Goal: Task Accomplishment & Management: Manage account settings

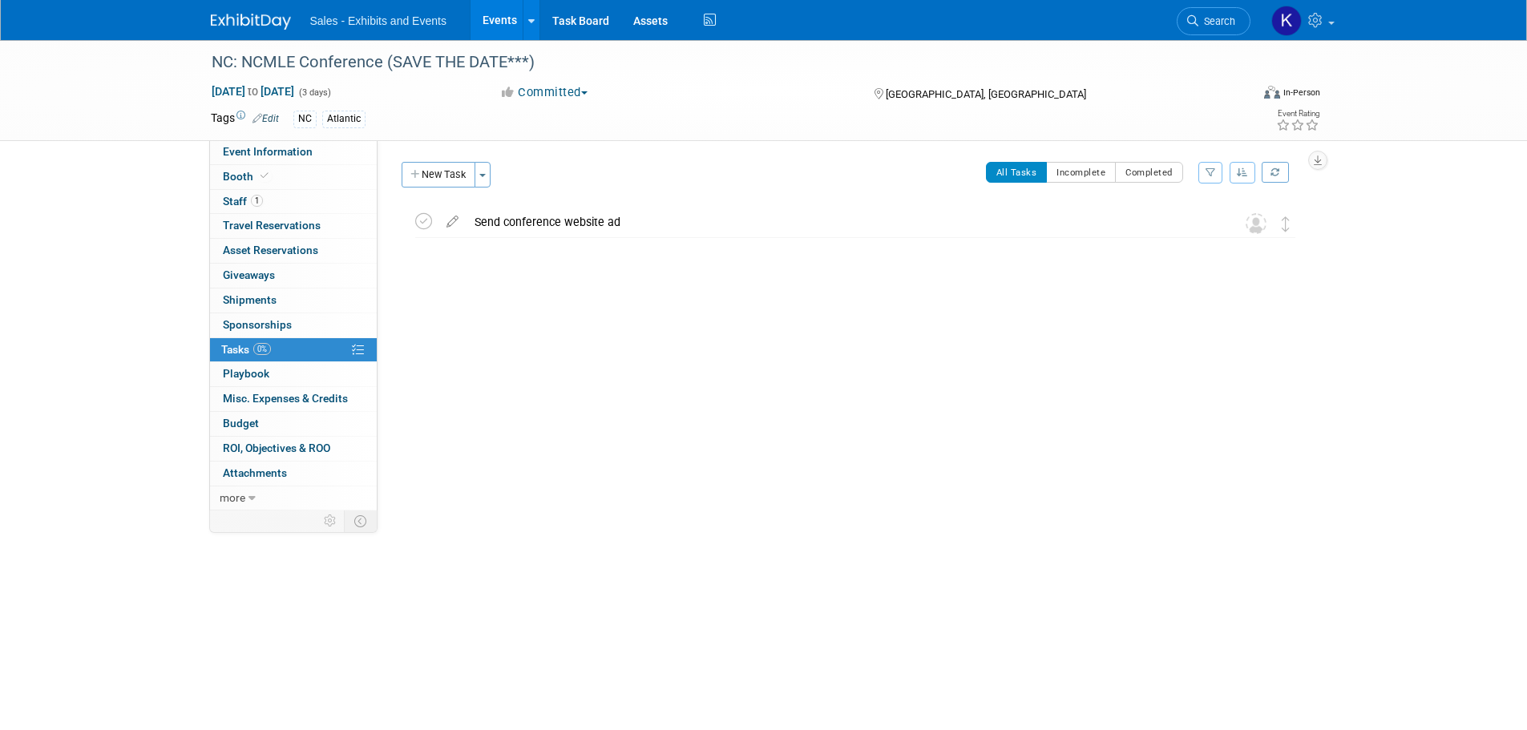
click at [267, 22] on img at bounding box center [251, 22] width 80 height 16
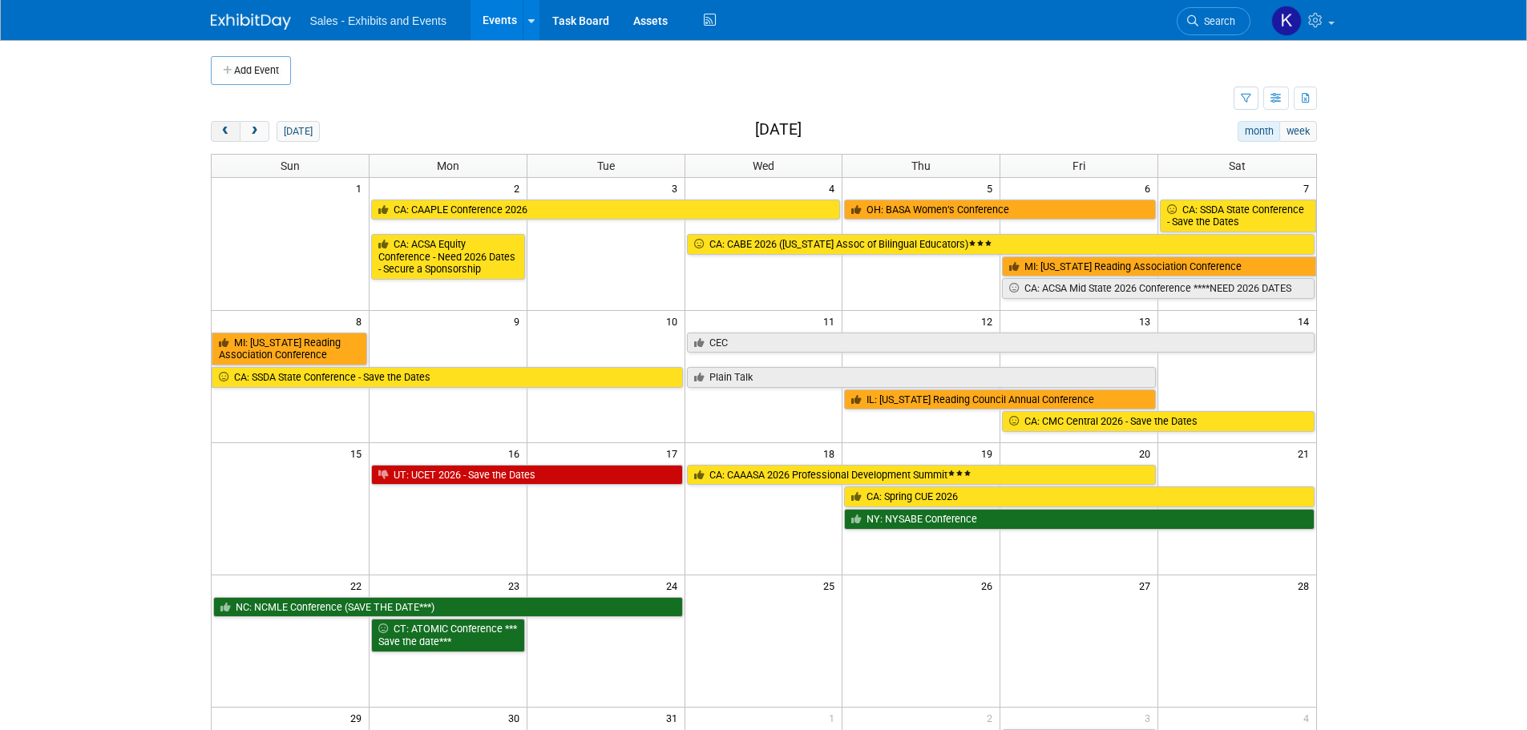
click at [228, 138] on button "prev" at bounding box center [226, 131] width 30 height 21
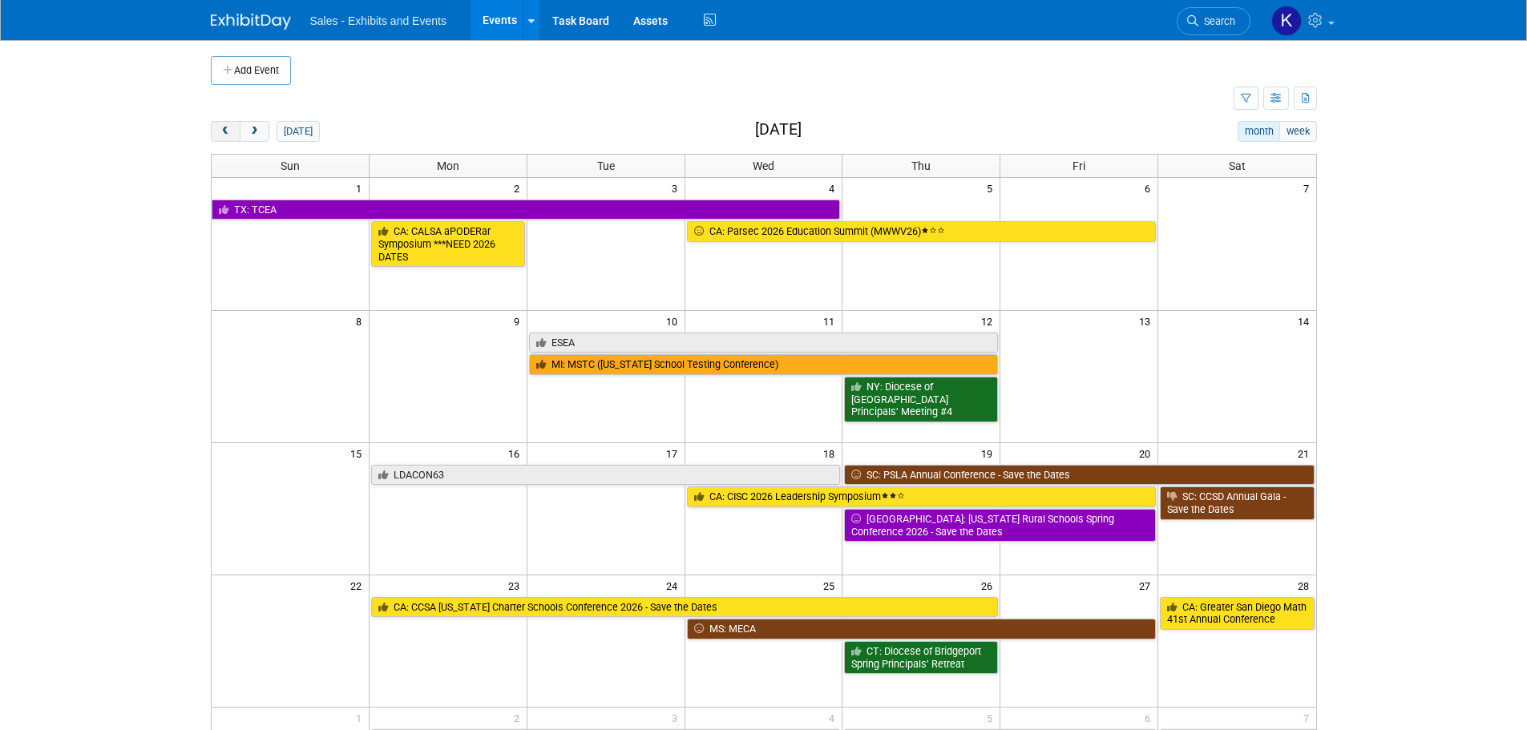
click at [229, 136] on span "prev" at bounding box center [226, 132] width 12 height 10
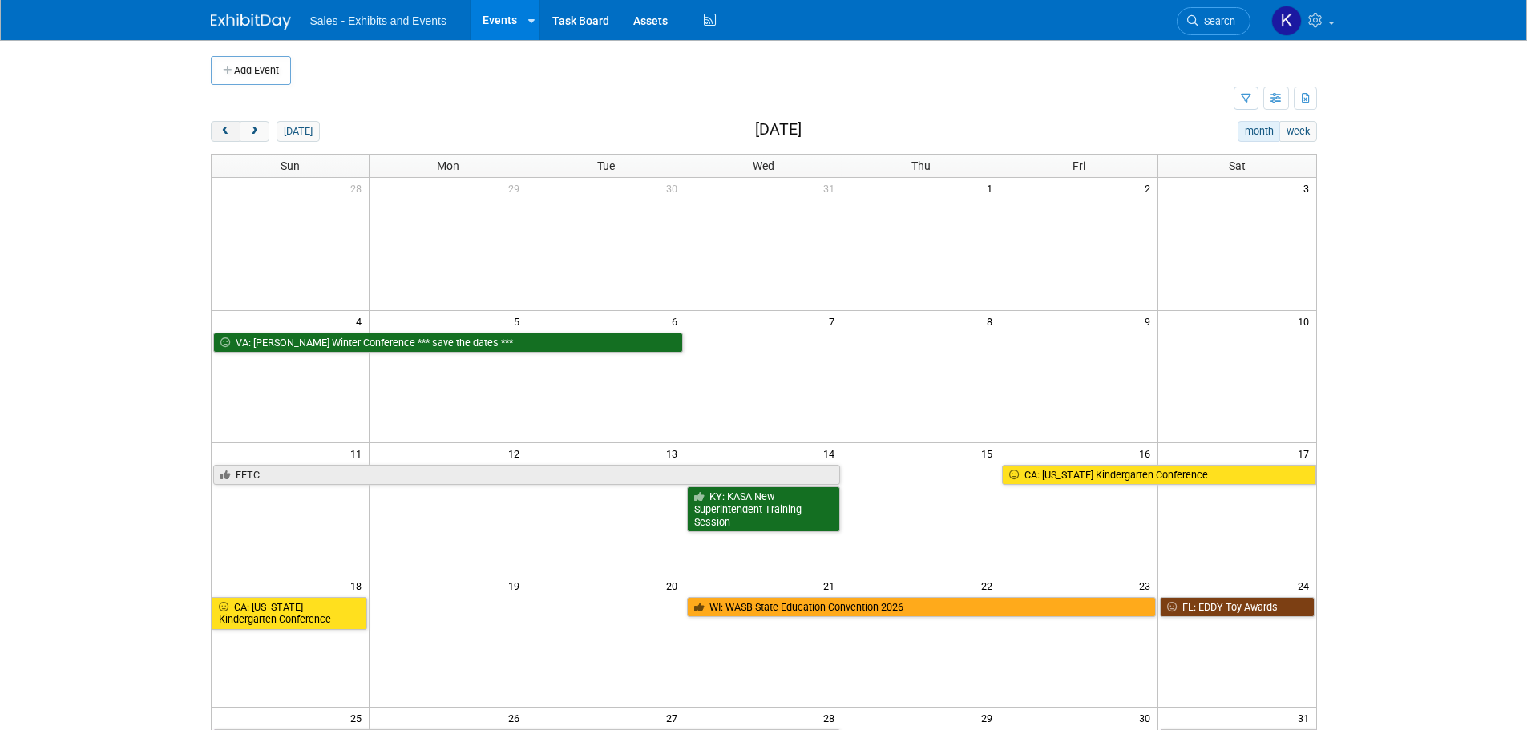
drag, startPoint x: 229, startPoint y: 133, endPoint x: 225, endPoint y: 125, distance: 9.0
click at [228, 131] on span "prev" at bounding box center [226, 132] width 12 height 10
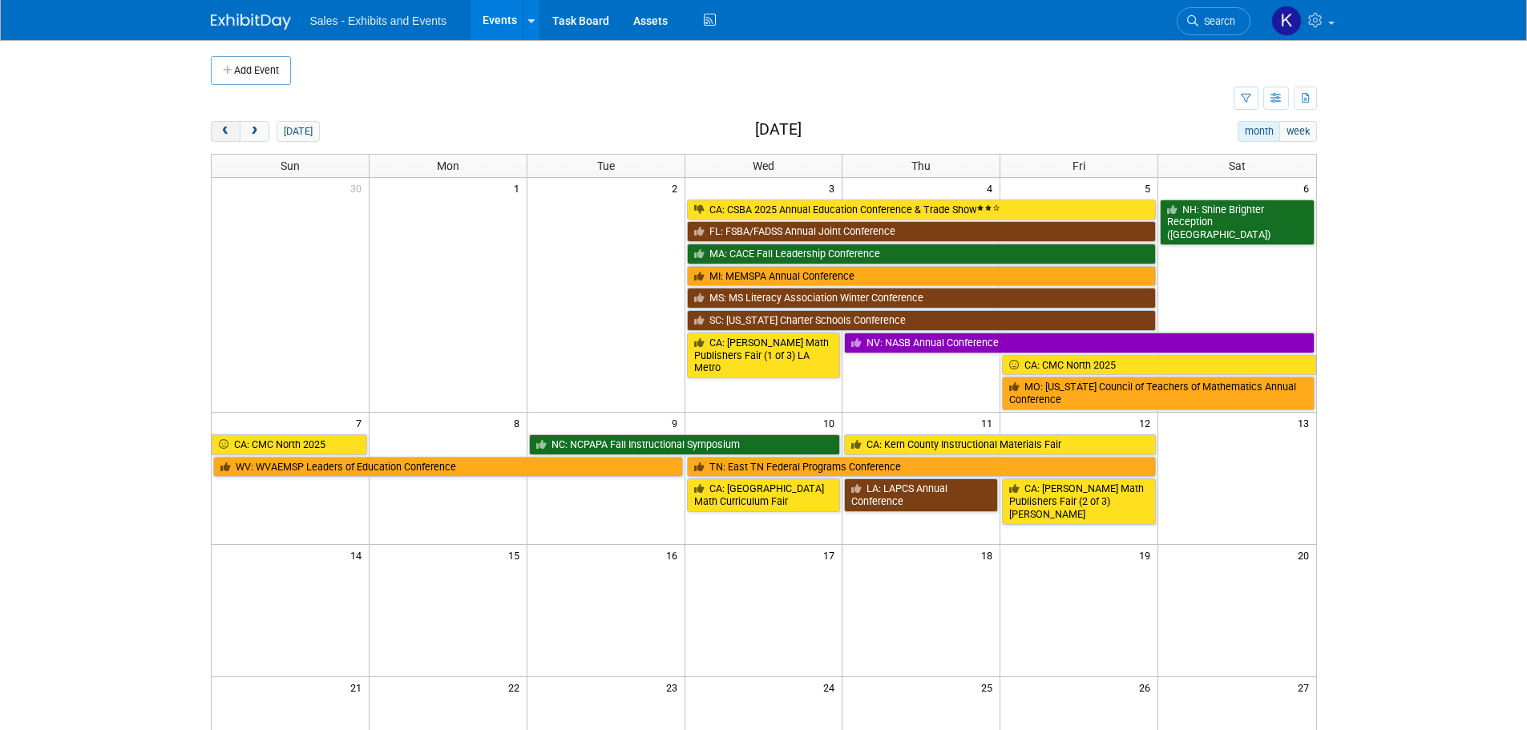
click at [231, 122] on button "prev" at bounding box center [226, 131] width 30 height 21
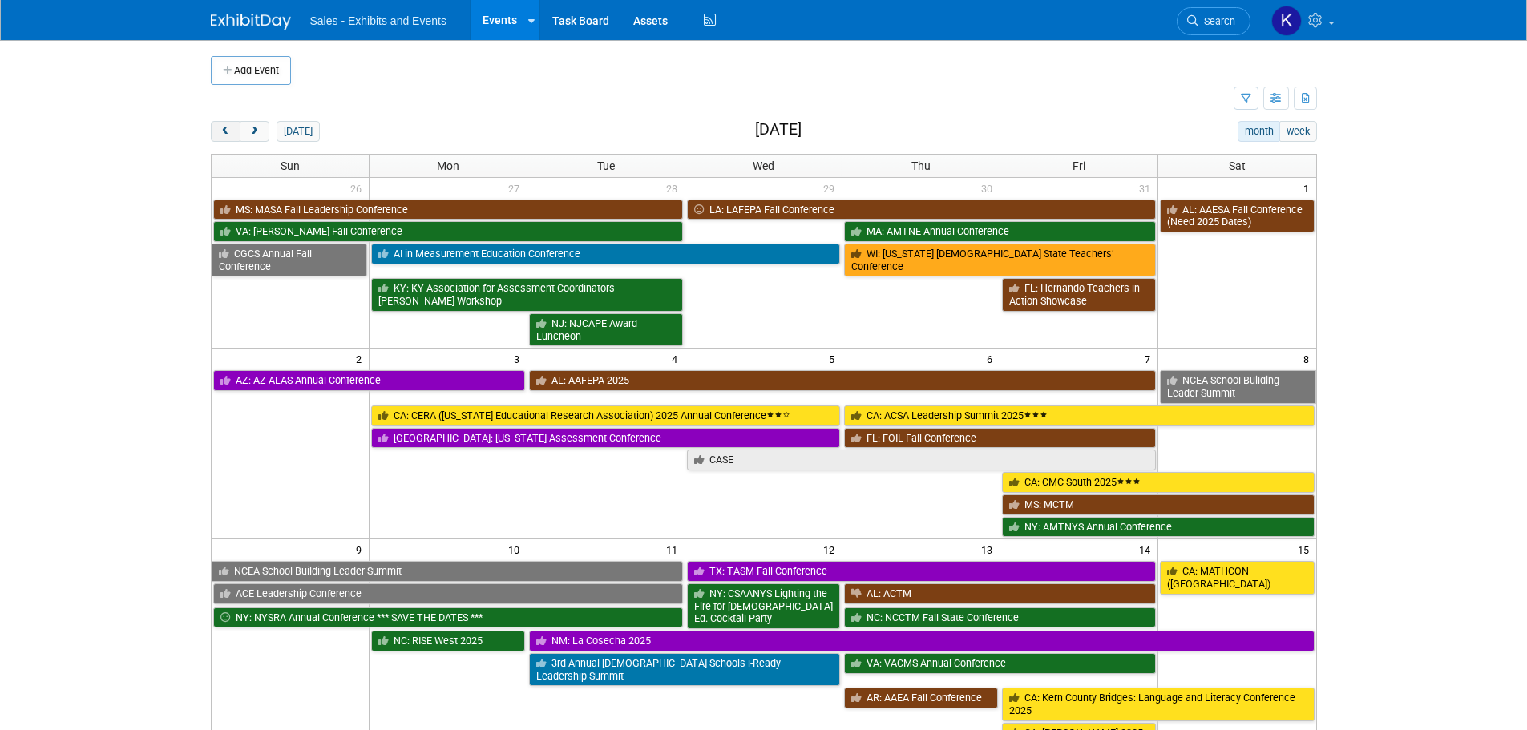
click at [233, 122] on button "prev" at bounding box center [226, 131] width 30 height 21
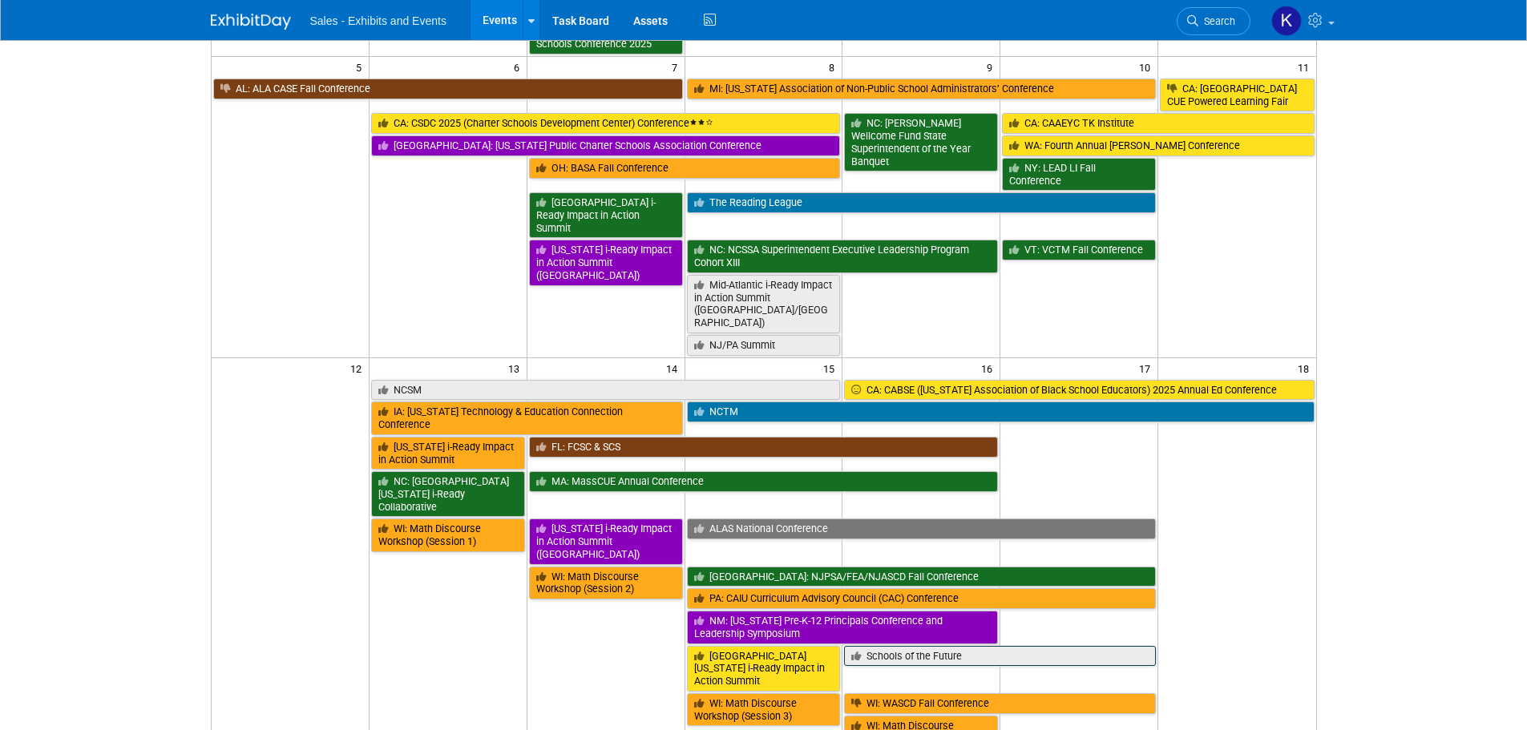
scroll to position [321, 0]
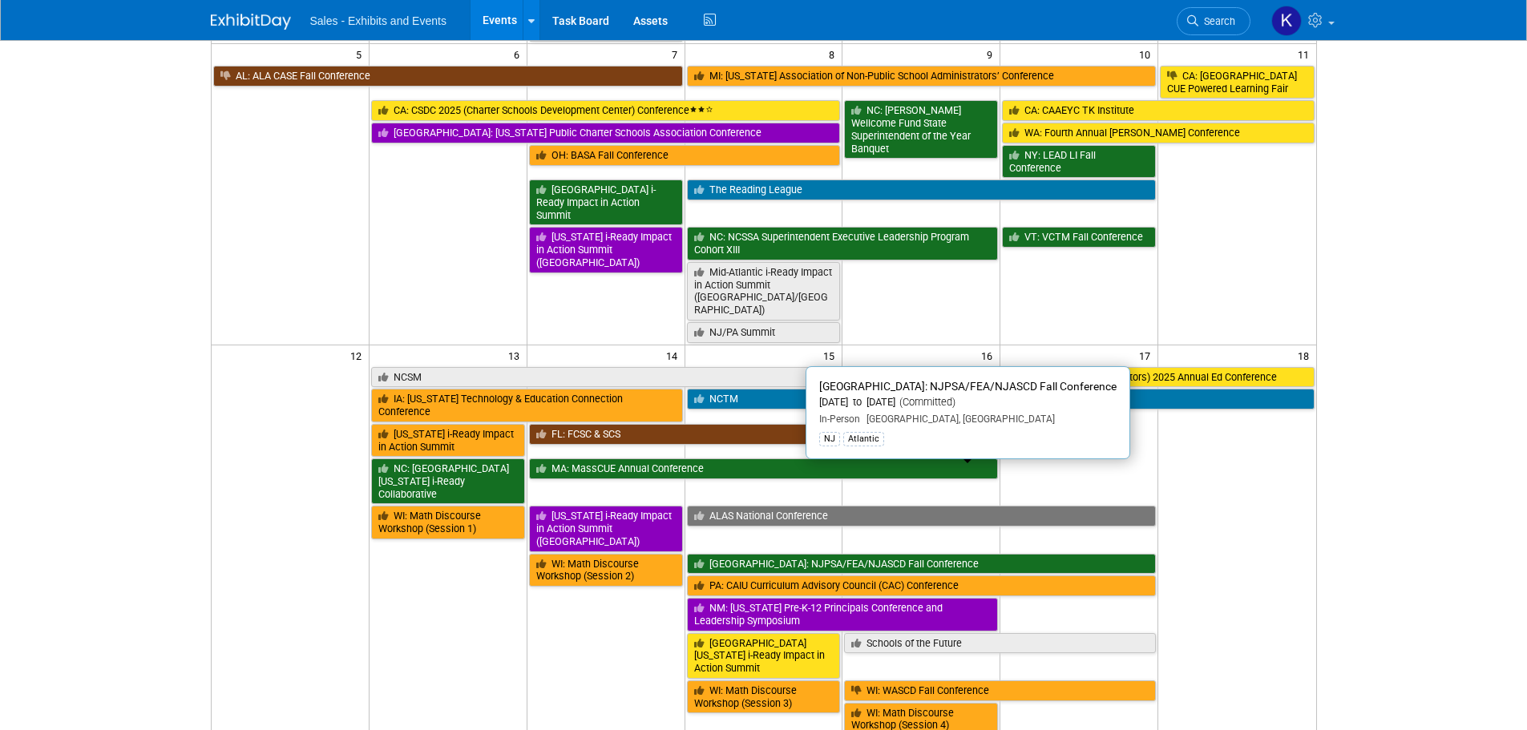
click at [851, 554] on link "NJ: NJPSA/FEA/NJASCD Fall Conference" at bounding box center [922, 564] width 470 height 21
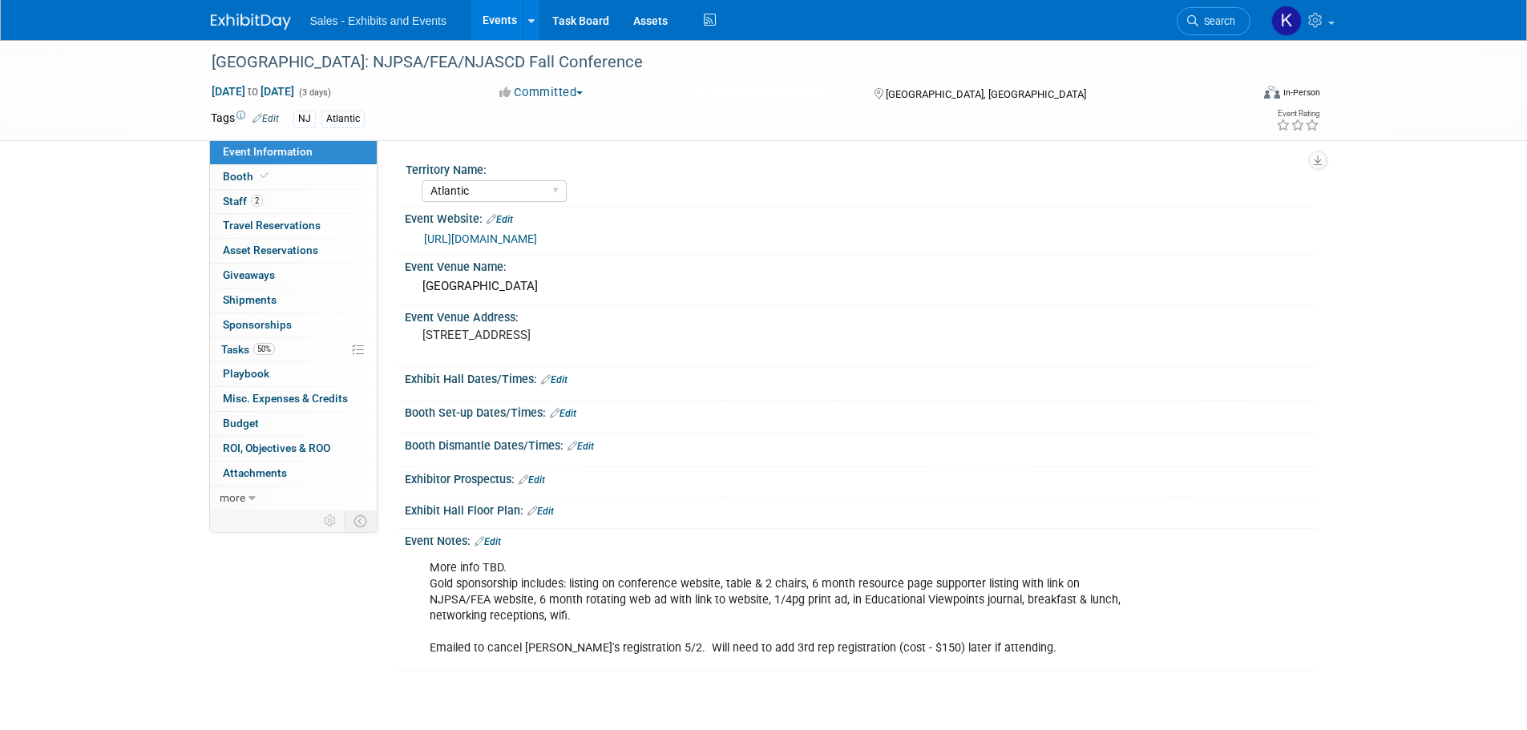
select select "Atlantic"
drag, startPoint x: 240, startPoint y: 204, endPoint x: 272, endPoint y: 210, distance: 31.9
click at [240, 204] on span "Staff 2" at bounding box center [243, 201] width 40 height 13
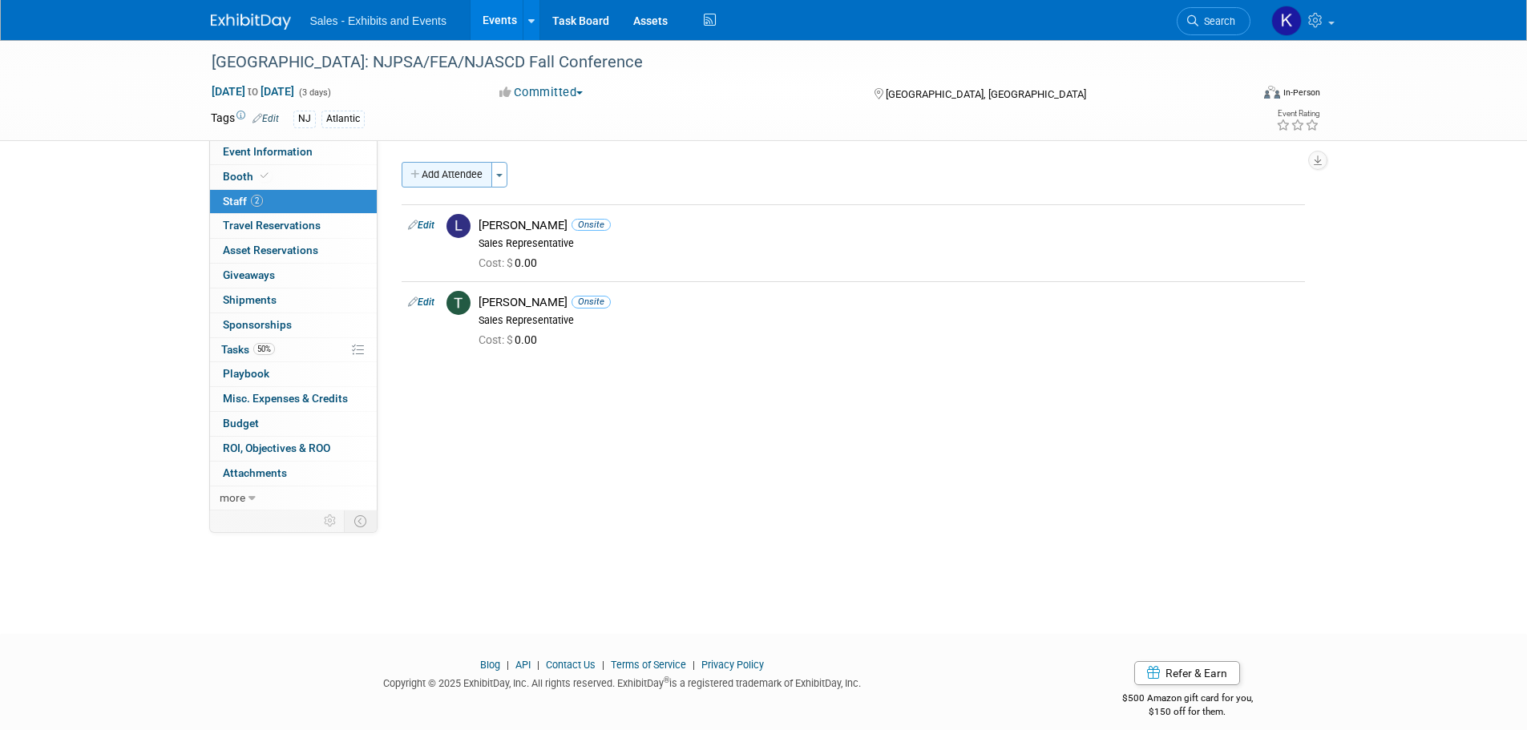
click at [459, 168] on button "Add Attendee" at bounding box center [447, 175] width 91 height 26
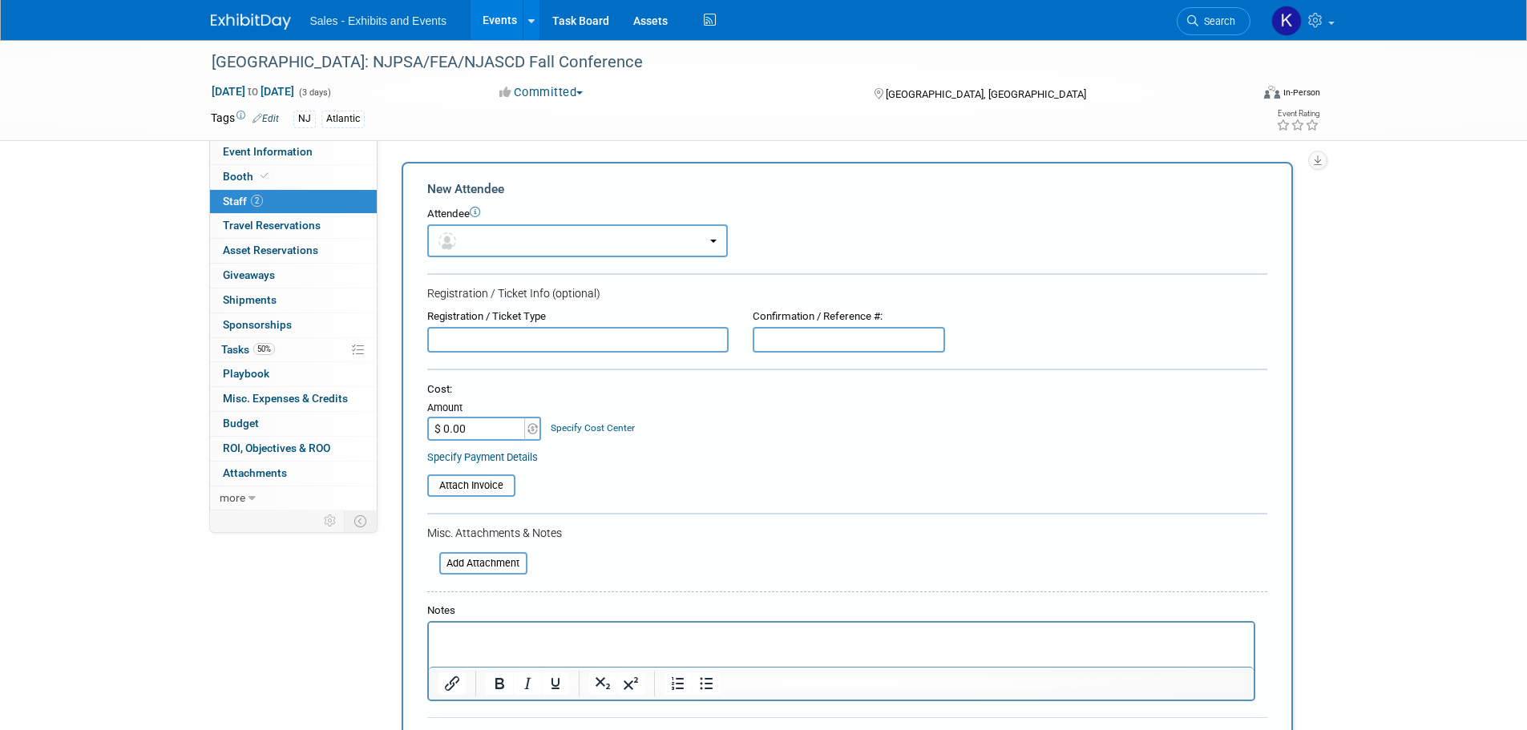
click at [515, 240] on button "button" at bounding box center [577, 240] width 301 height 33
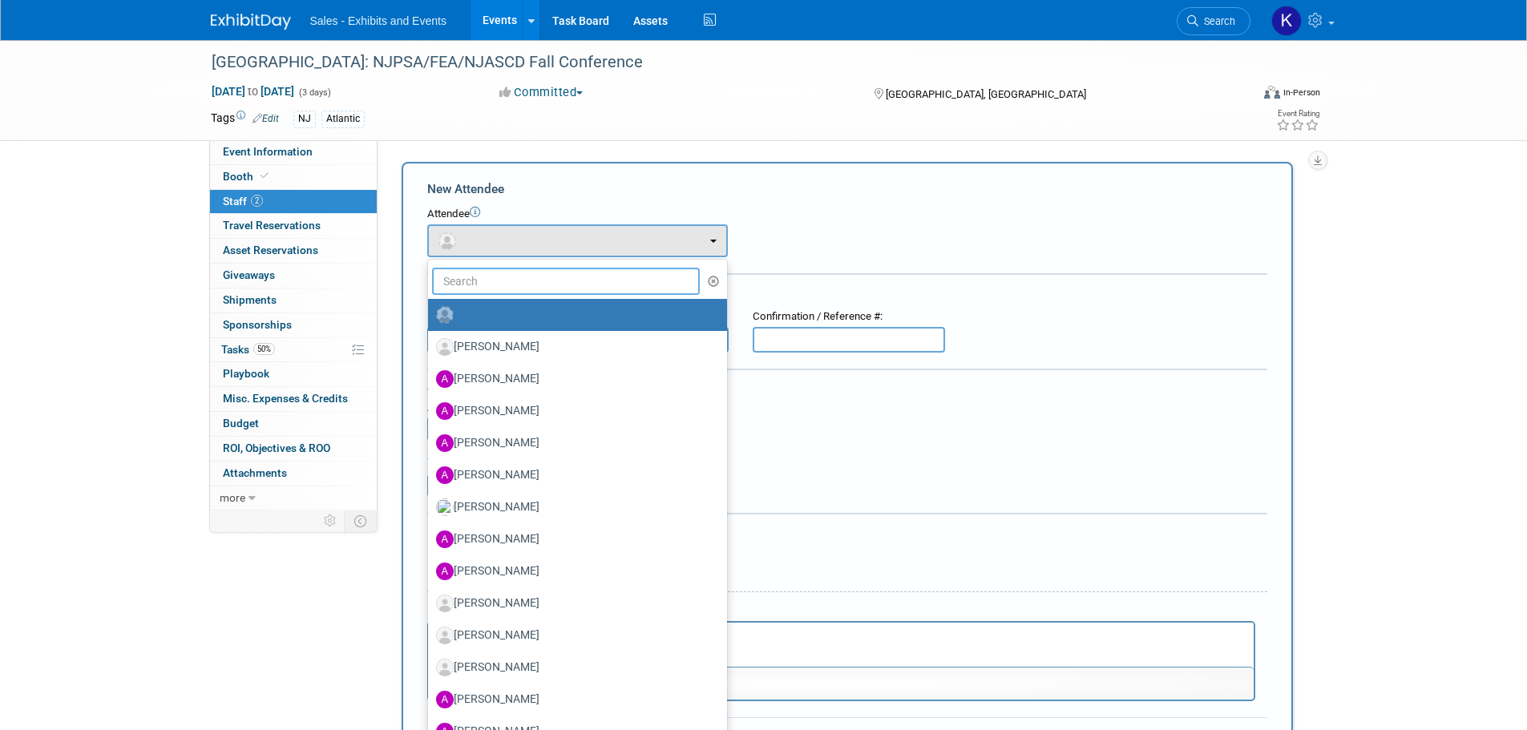
drag, startPoint x: 506, startPoint y: 280, endPoint x: 523, endPoint y: 293, distance: 21.2
click at [506, 279] on input "text" at bounding box center [566, 281] width 268 height 27
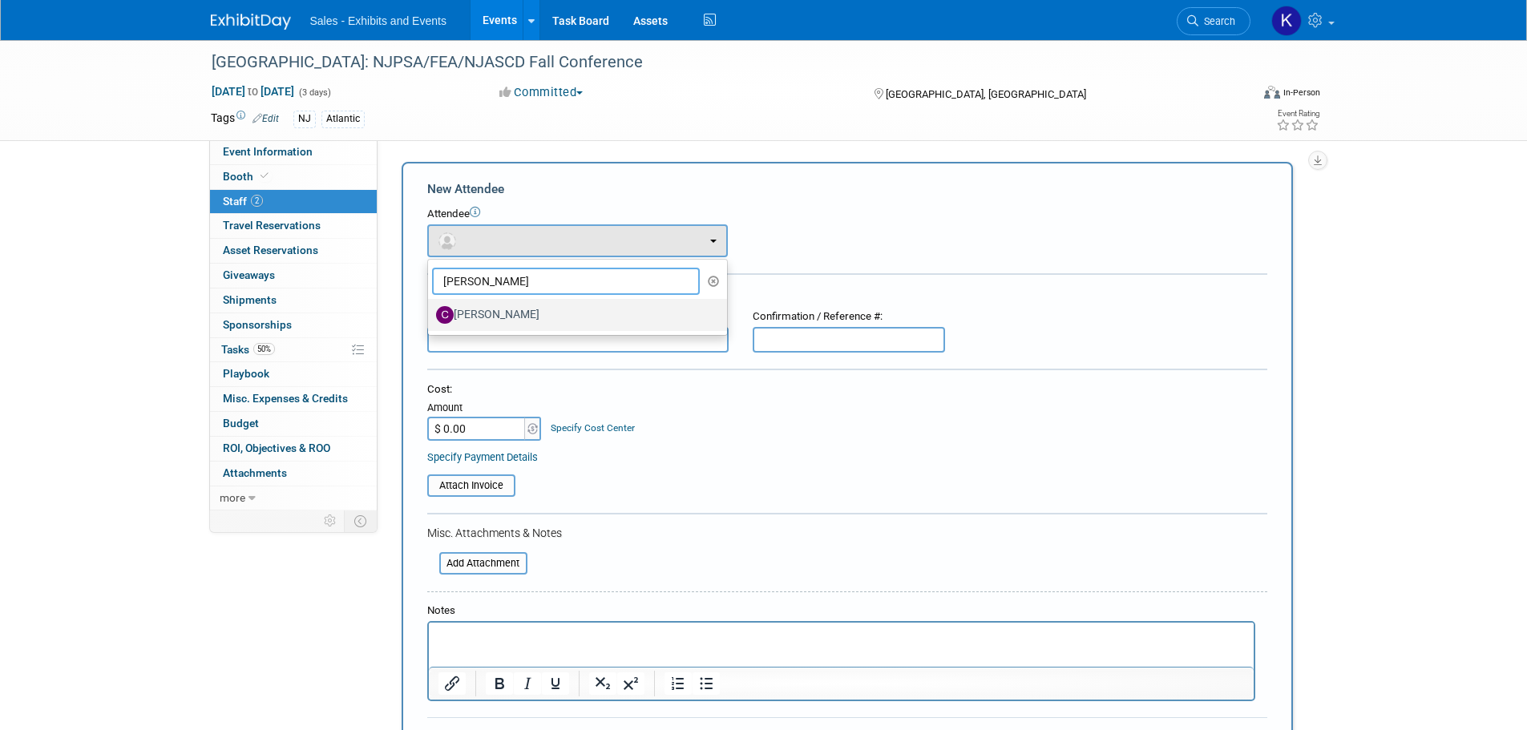
type input "Caroline"
click at [522, 318] on label "[PERSON_NAME]" at bounding box center [573, 315] width 275 height 26
click at [430, 318] on input "[PERSON_NAME]" at bounding box center [425, 313] width 10 height 10
select select "cd5a4990-05db-4dd1-8bda-76747000d04b"
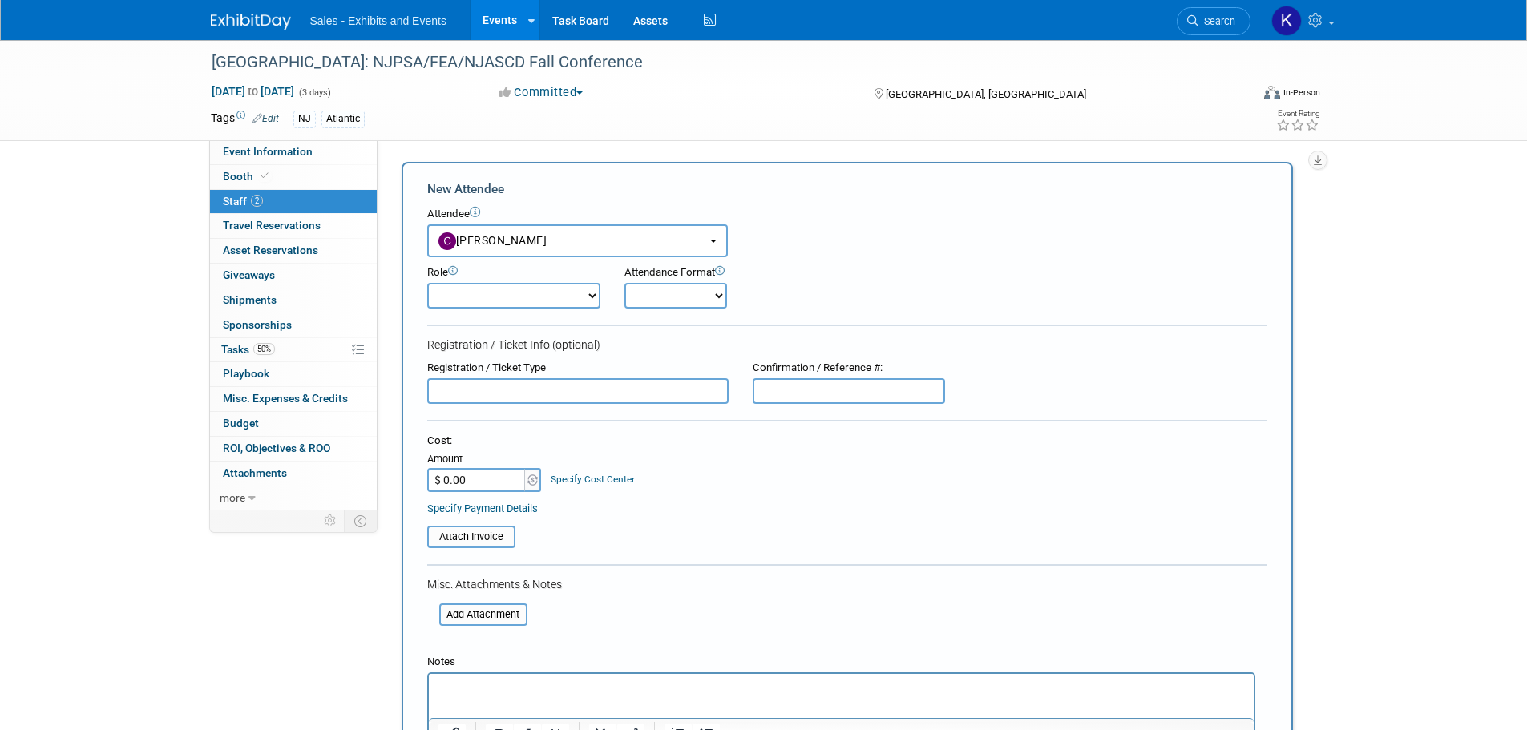
click at [567, 292] on select "Author Demonstrator Host Planner Presenter Product Rep Sales Representative" at bounding box center [513, 296] width 173 height 26
select select "4"
click at [427, 283] on select "Author Demonstrator Host Planner Presenter Product Rep Sales Representative" at bounding box center [513, 296] width 173 height 26
drag, startPoint x: 667, startPoint y: 297, endPoint x: 678, endPoint y: 309, distance: 15.9
click at [666, 299] on select "Onsite Remote" at bounding box center [675, 296] width 103 height 26
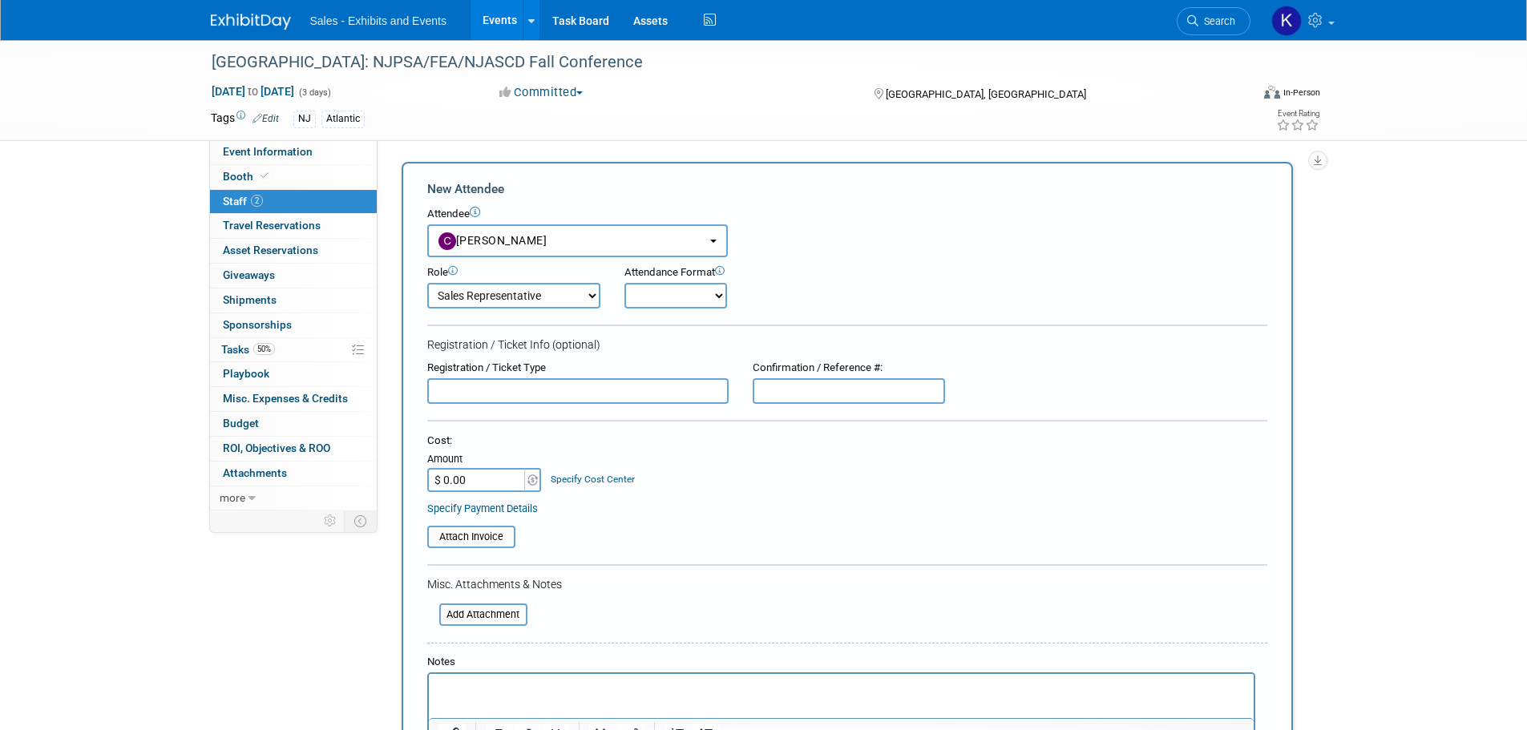
select select "1"
click at [624, 283] on select "Onsite Remote" at bounding box center [675, 296] width 103 height 26
type input "$ 150.00"
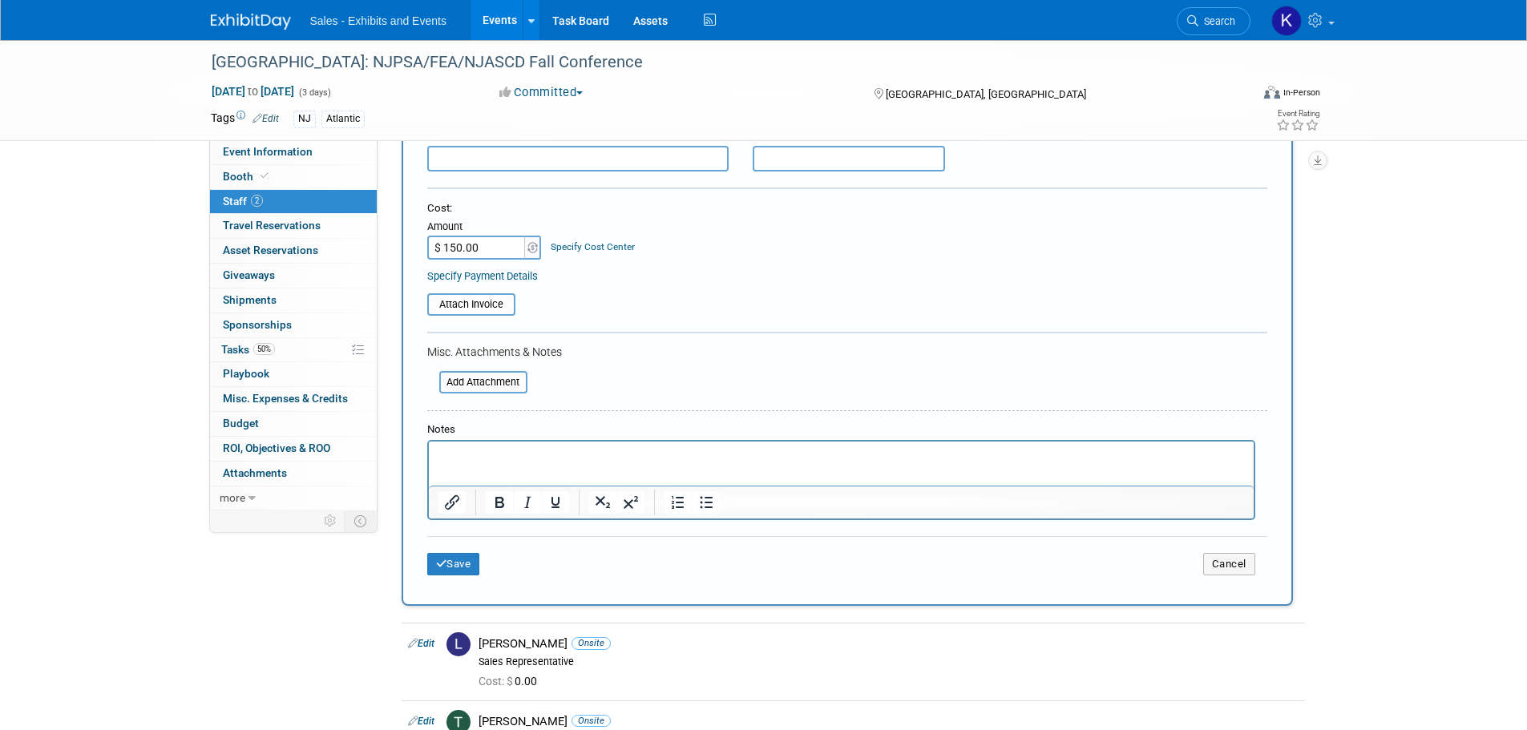
scroll to position [240, 0]
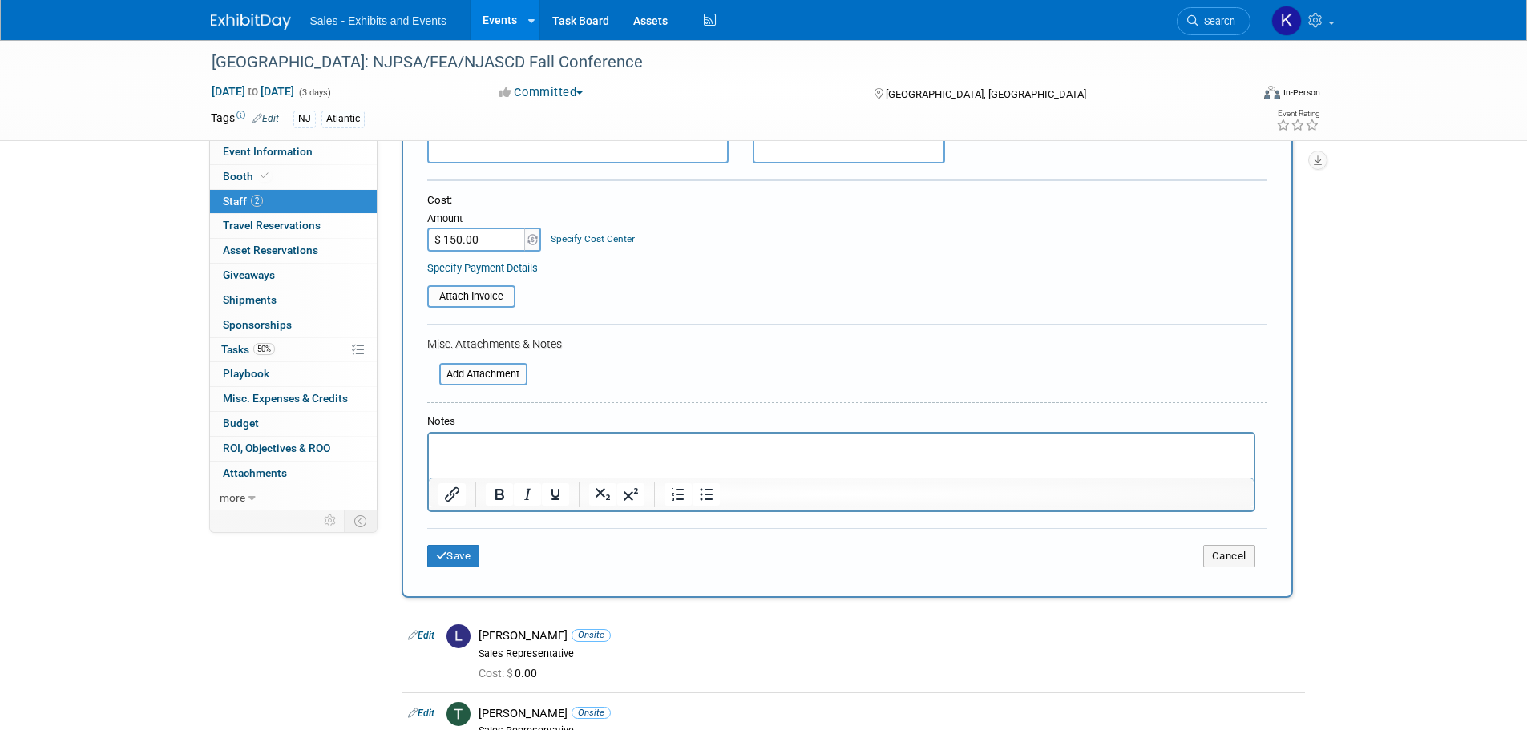
click at [510, 442] on p "Rich Text Area. Press ALT-0 for help." at bounding box center [841, 448] width 806 height 16
click at [467, 553] on button "Save" at bounding box center [453, 556] width 53 height 22
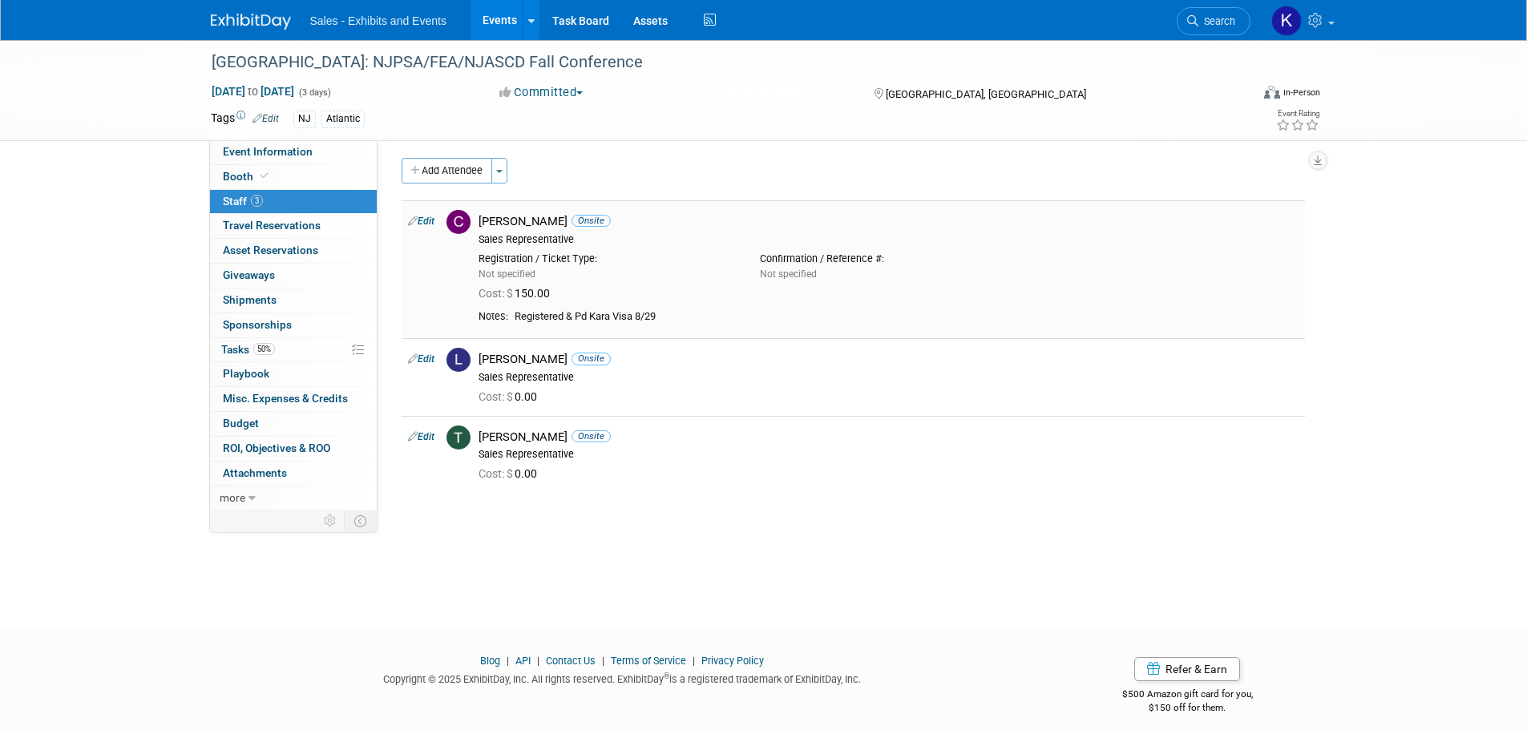
scroll to position [0, 0]
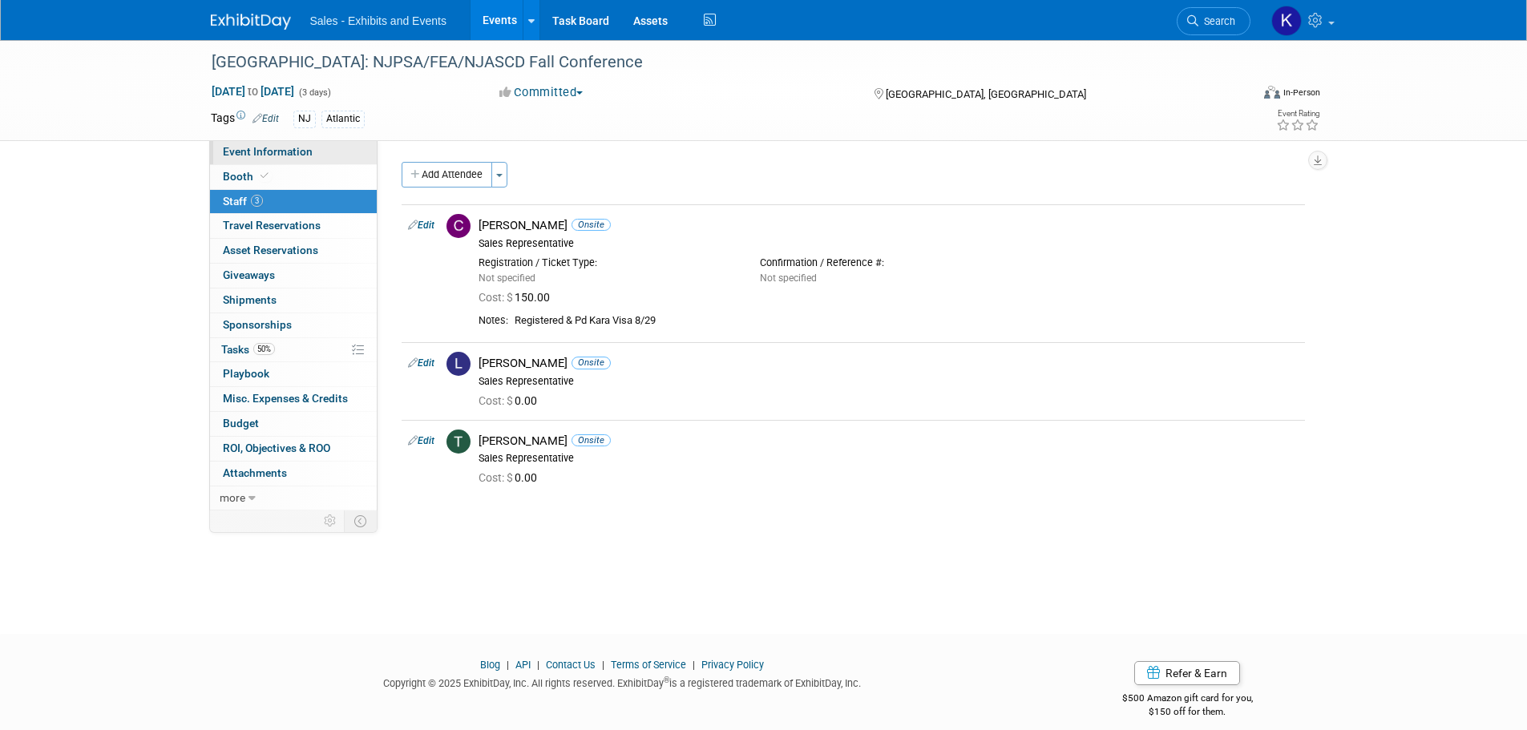
click at [248, 156] on span "Event Information" at bounding box center [268, 151] width 90 height 13
select select "Atlantic"
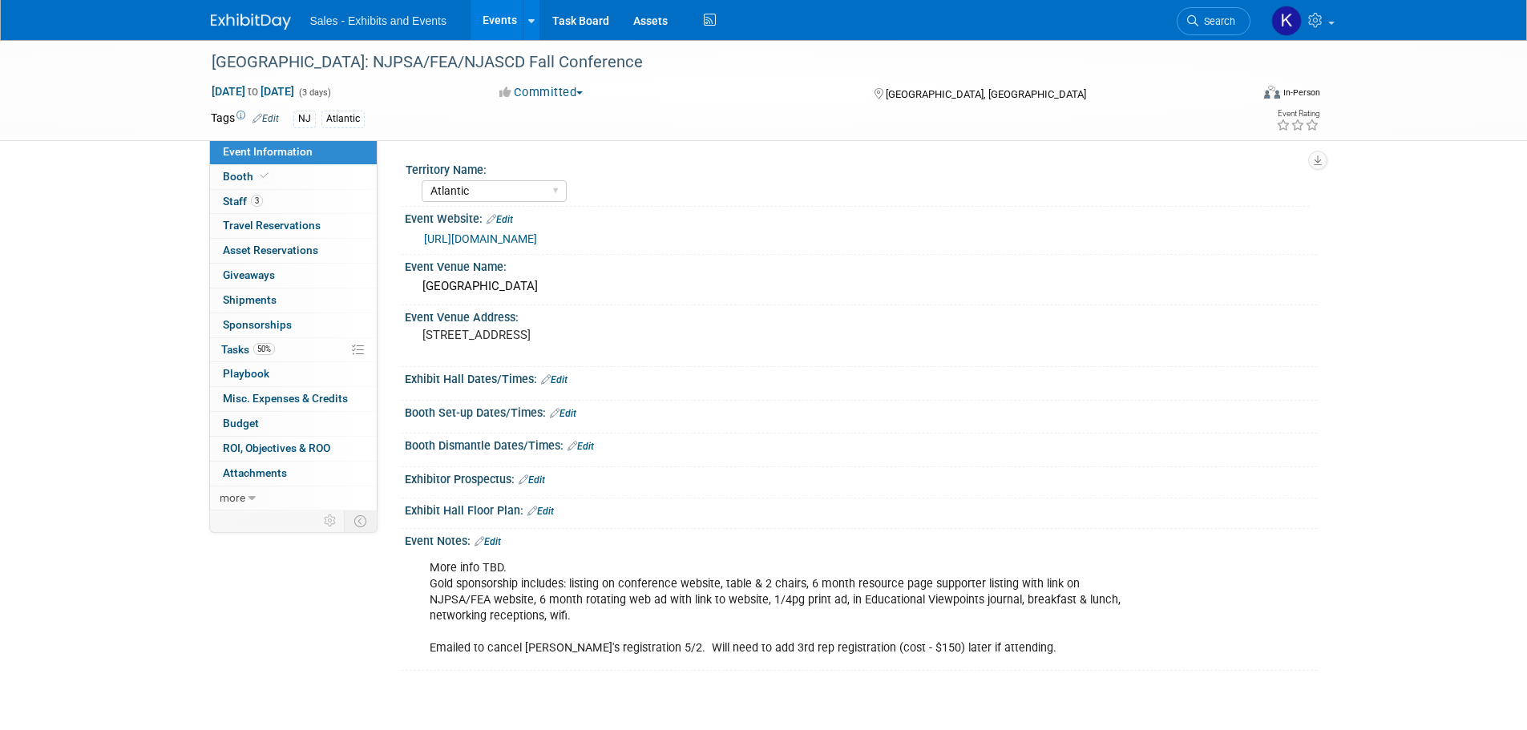
click at [260, 26] on img at bounding box center [251, 22] width 80 height 16
